Goal: Navigation & Orientation: Understand site structure

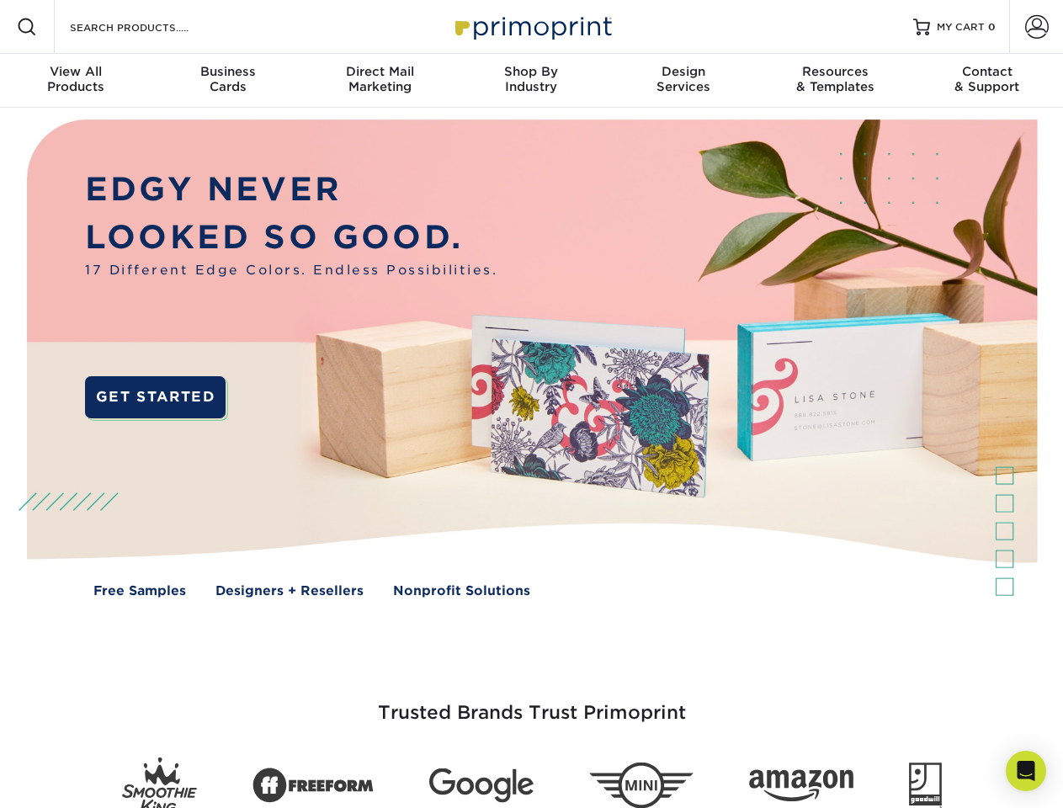
click at [531, 404] on img at bounding box center [531, 371] width 1052 height 526
click at [27, 27] on span at bounding box center [27, 27] width 20 height 20
click at [1036, 27] on span at bounding box center [1037, 27] width 24 height 24
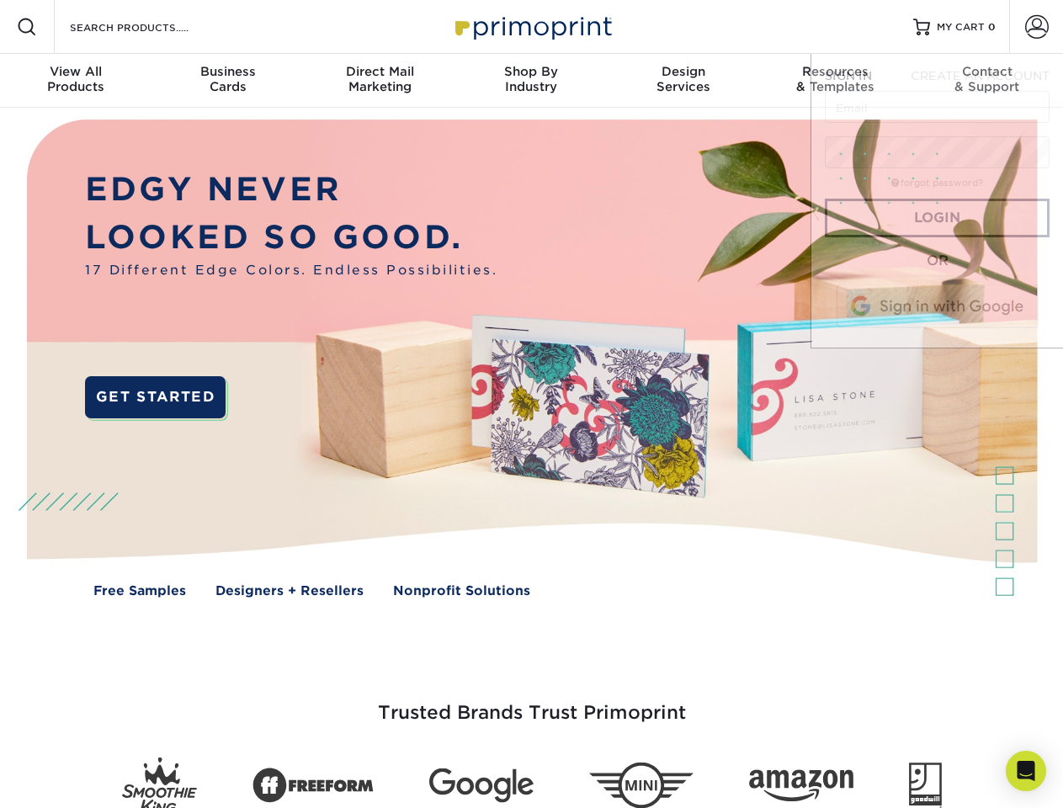
click at [76, 81] on div "View All Products" at bounding box center [75, 79] width 151 height 30
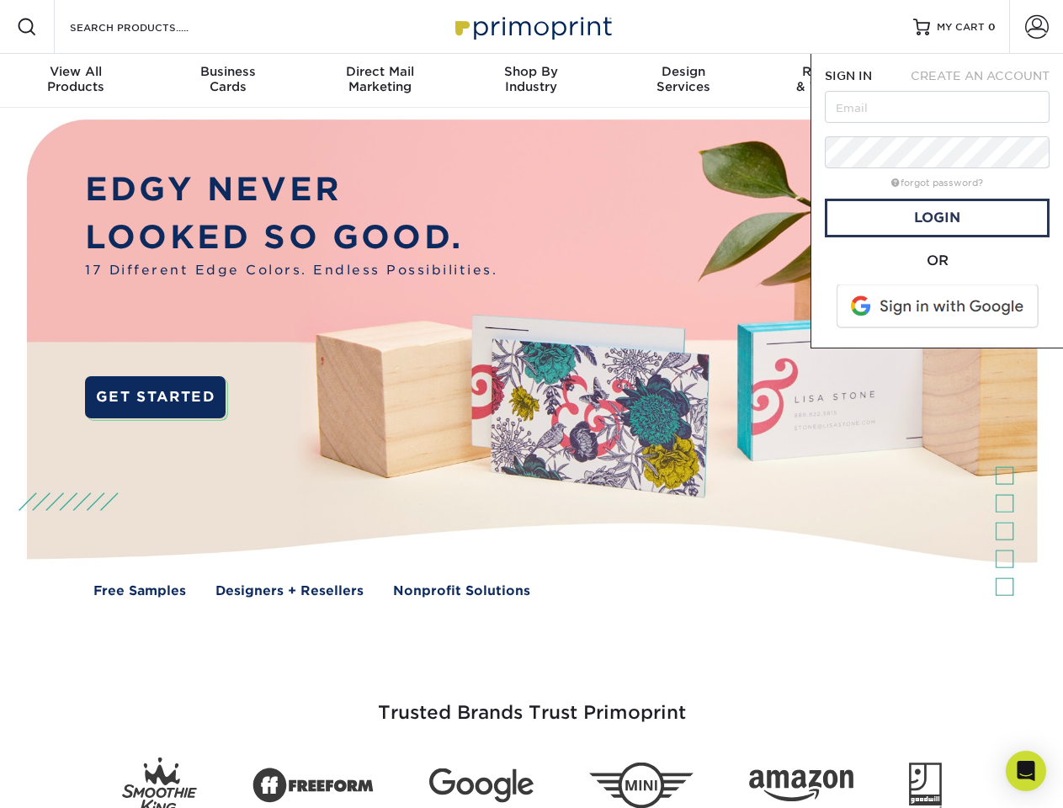
click at [227, 81] on div "Business Cards" at bounding box center [226, 79] width 151 height 30
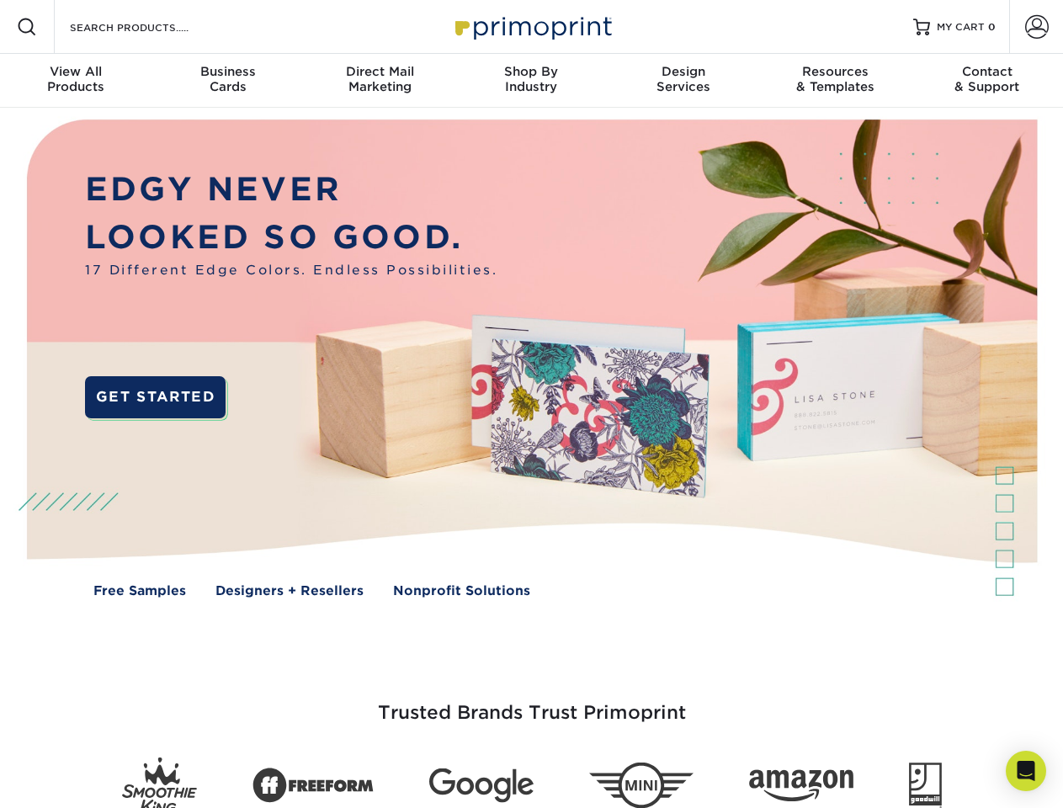
click at [379, 81] on div "Direct Mail Marketing" at bounding box center [379, 79] width 151 height 30
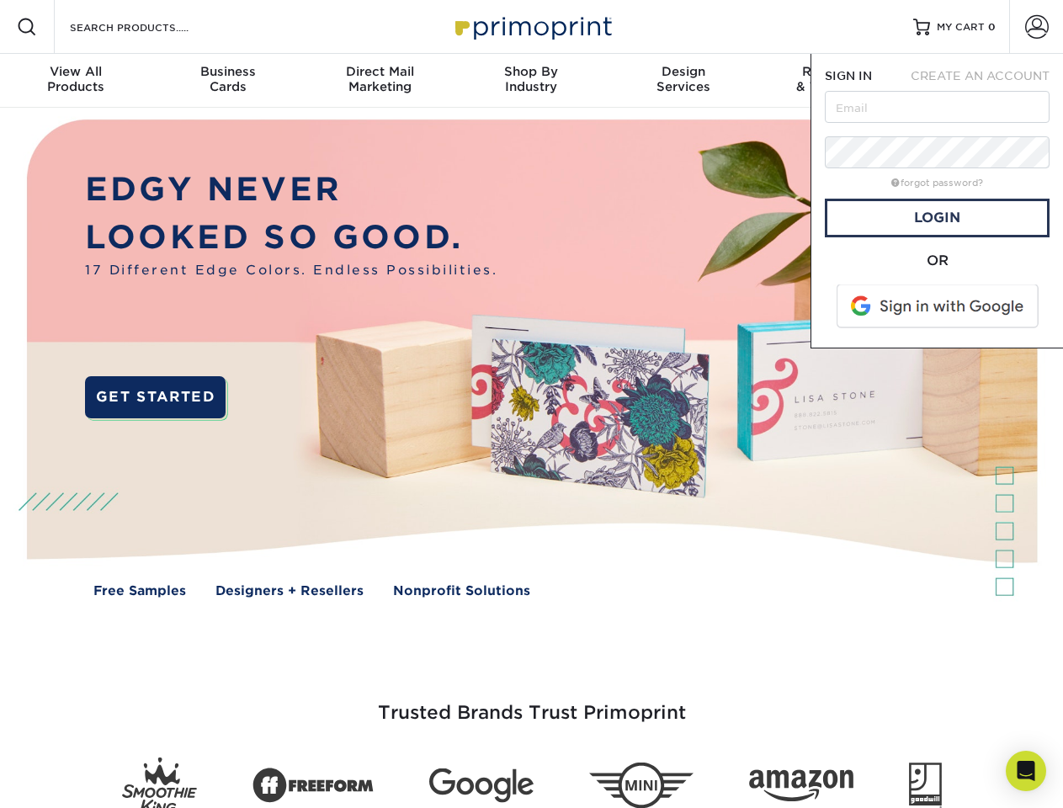
click at [531, 81] on div "Shop By Industry" at bounding box center [530, 79] width 151 height 30
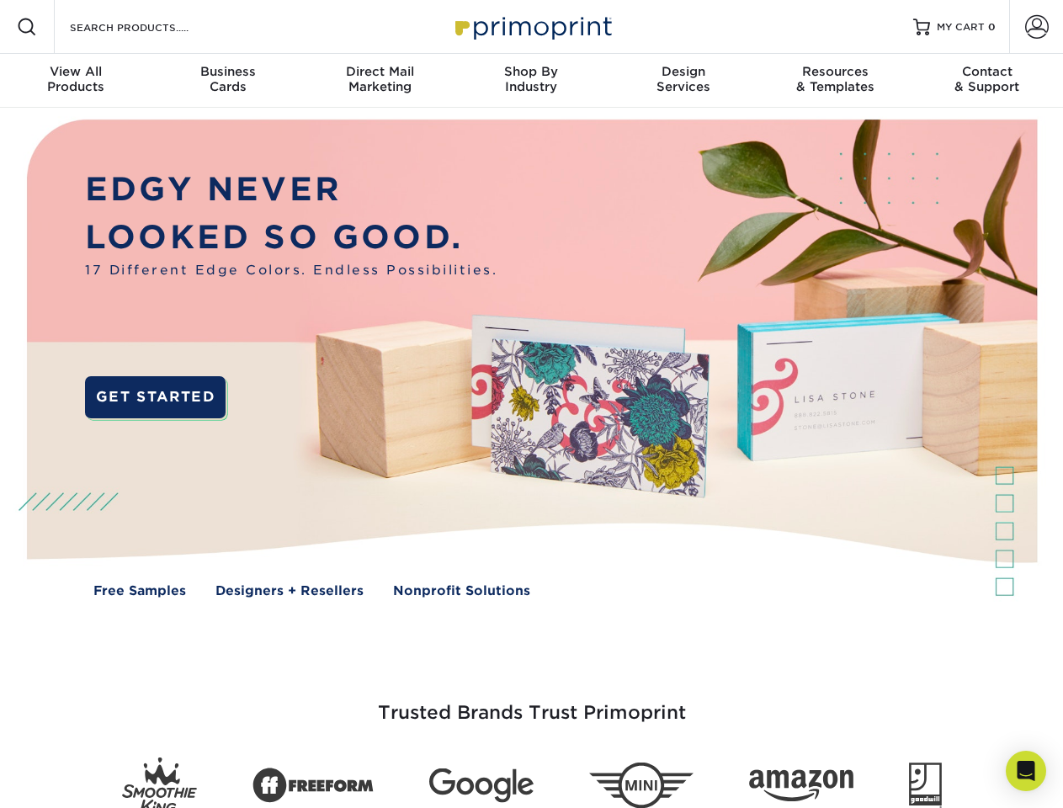
click at [683, 81] on div "Design Services" at bounding box center [683, 79] width 151 height 30
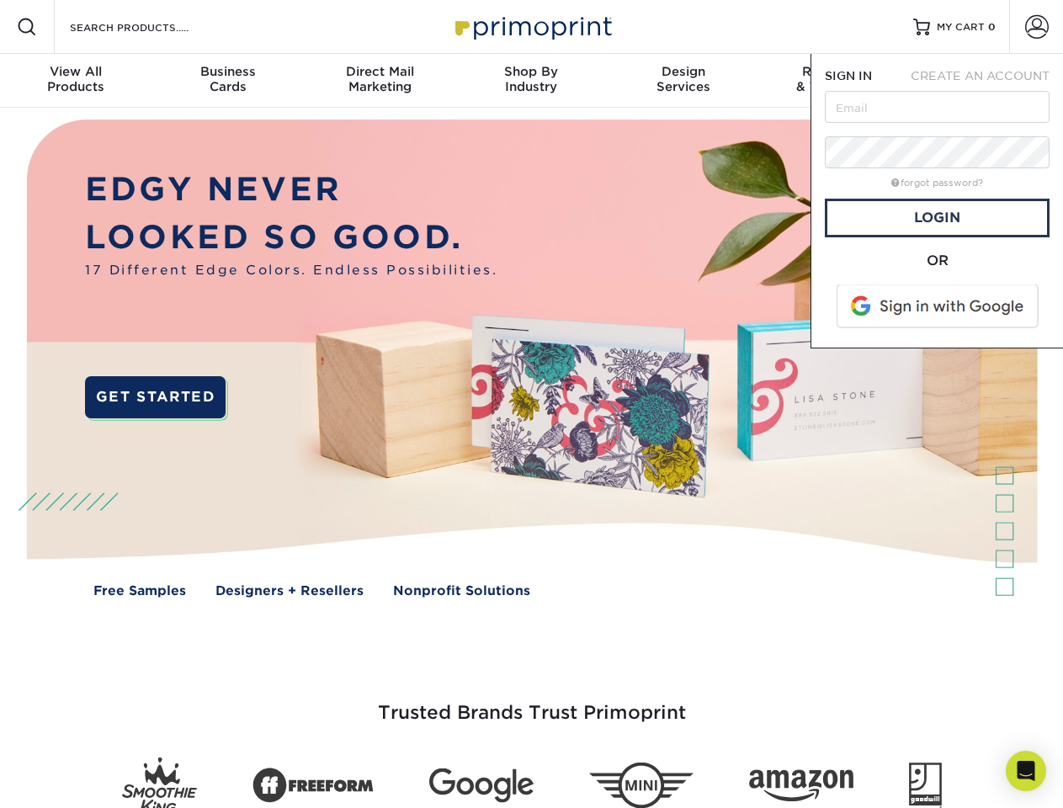
click at [835, 81] on span "SIGN IN" at bounding box center [848, 75] width 47 height 13
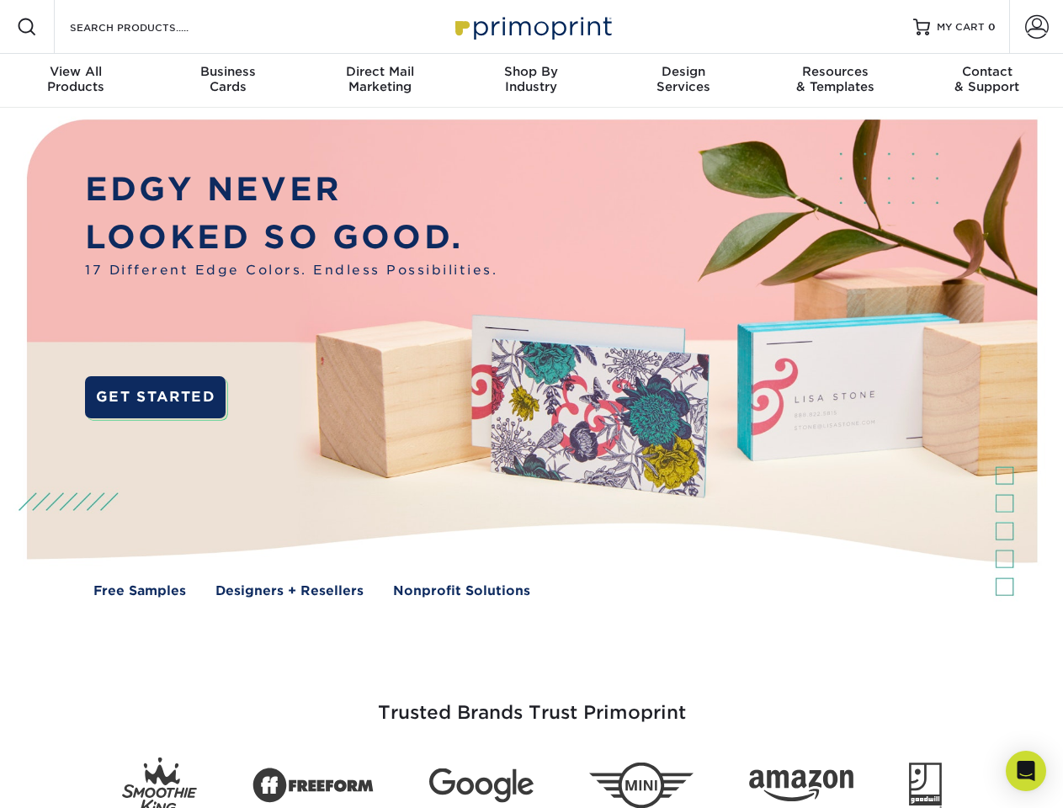
click at [987, 81] on div "Contact & Support" at bounding box center [986, 79] width 151 height 30
